Goal: Task Accomplishment & Management: Complete application form

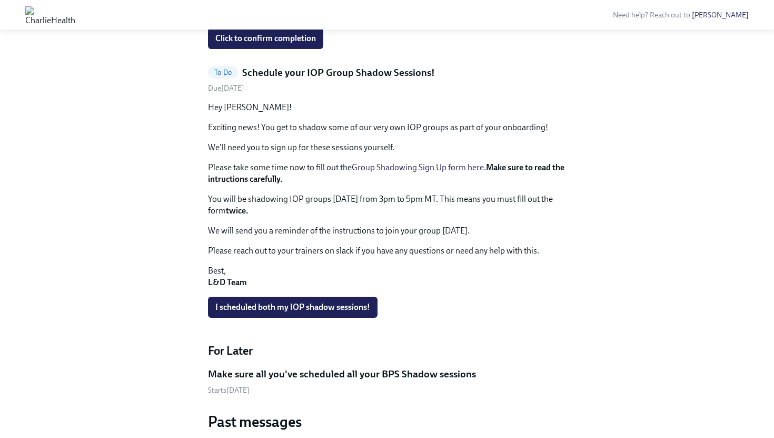
scroll to position [587, 0]
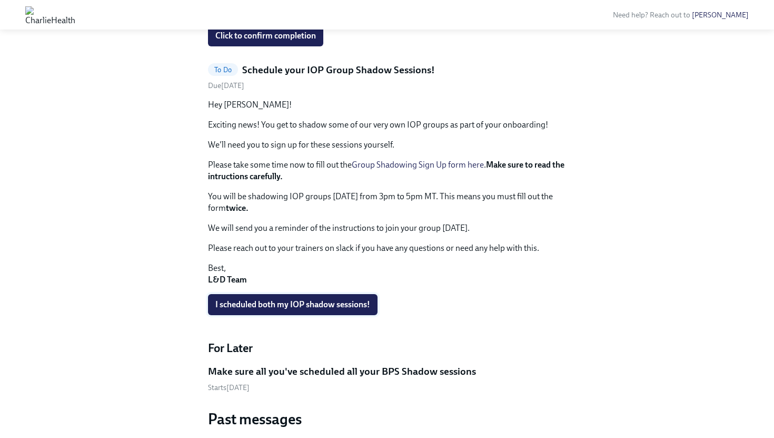
click at [295, 299] on span "I scheduled both my IOP shadow sessions!" at bounding box center [292, 304] width 155 height 11
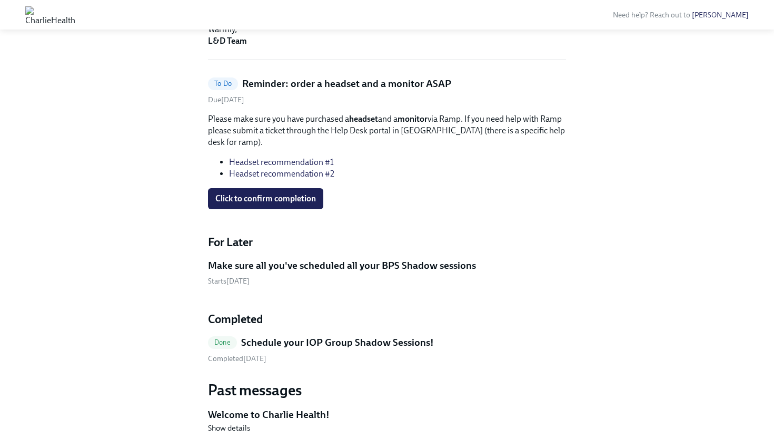
scroll to position [450, 0]
